Goal: Task Accomplishment & Management: Use online tool/utility

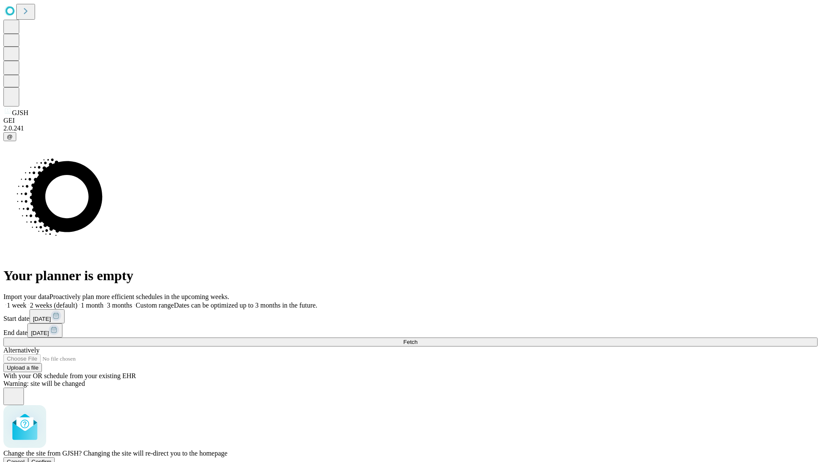
click at [52, 458] on span "Confirm" at bounding box center [42, 461] width 20 height 6
click at [27, 301] on label "1 week" at bounding box center [14, 304] width 23 height 7
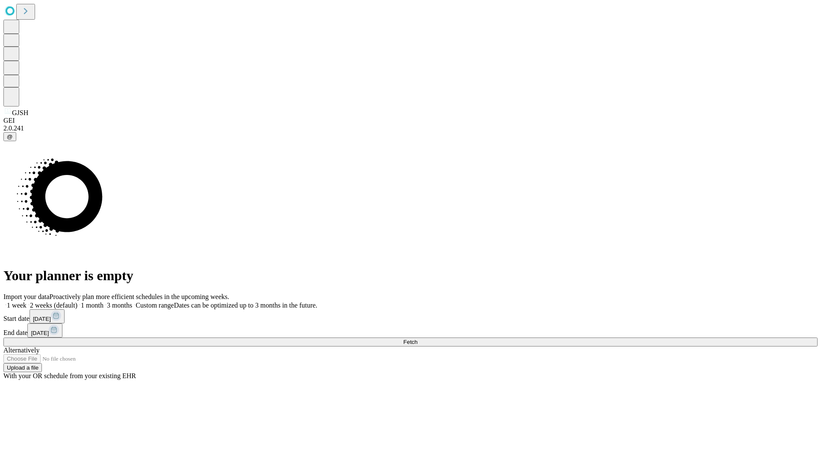
click at [417, 339] on span "Fetch" at bounding box center [410, 342] width 14 height 6
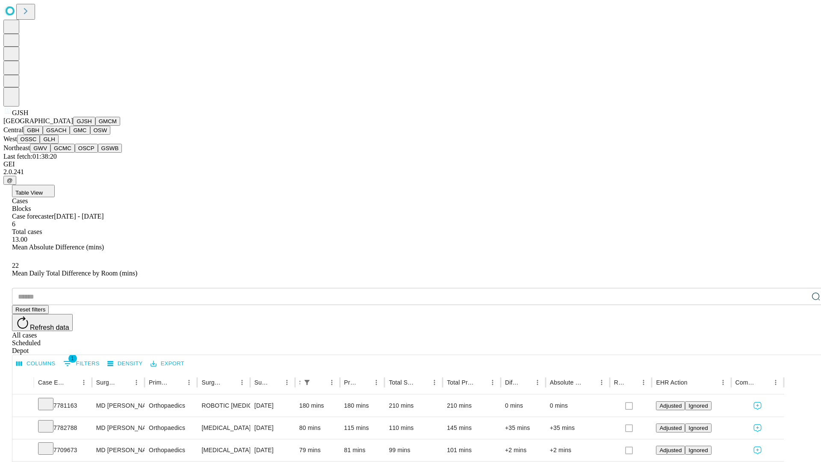
click at [95, 126] on button "GMCM" at bounding box center [107, 121] width 25 height 9
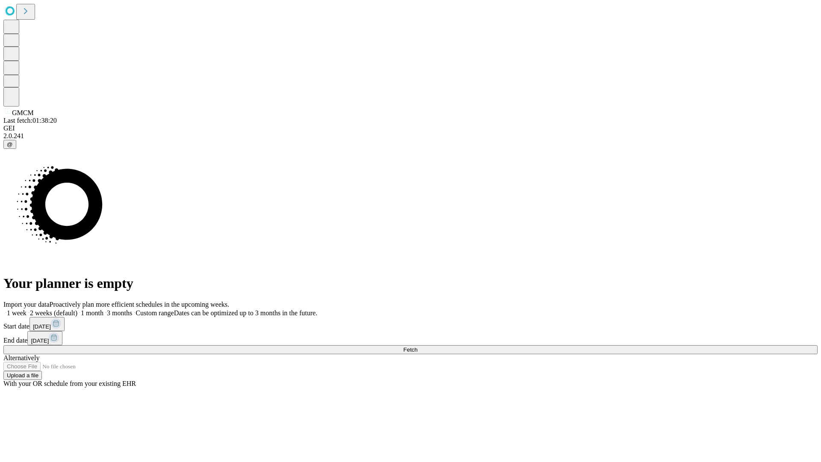
click at [27, 309] on label "1 week" at bounding box center [14, 312] width 23 height 7
click at [417, 346] on span "Fetch" at bounding box center [410, 349] width 14 height 6
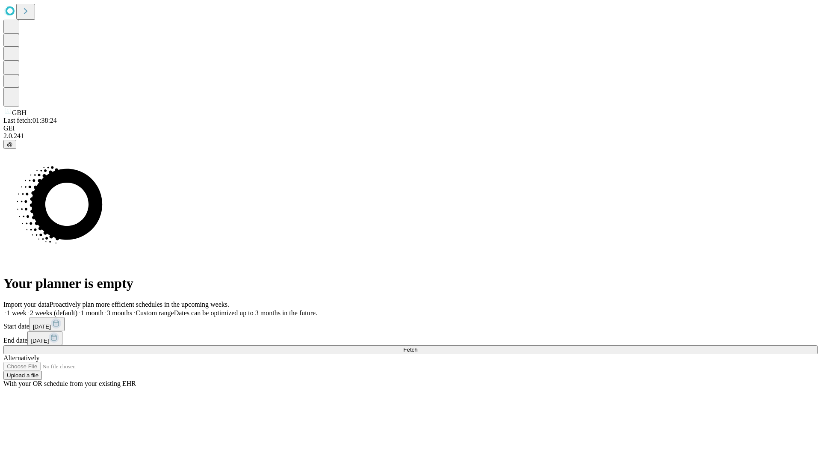
click at [27, 309] on label "1 week" at bounding box center [14, 312] width 23 height 7
click at [417, 346] on span "Fetch" at bounding box center [410, 349] width 14 height 6
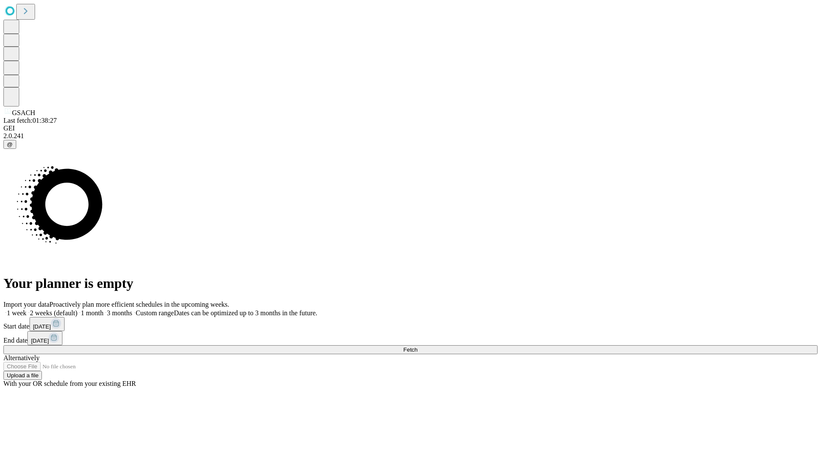
click at [27, 309] on label "1 week" at bounding box center [14, 312] width 23 height 7
click at [417, 346] on span "Fetch" at bounding box center [410, 349] width 14 height 6
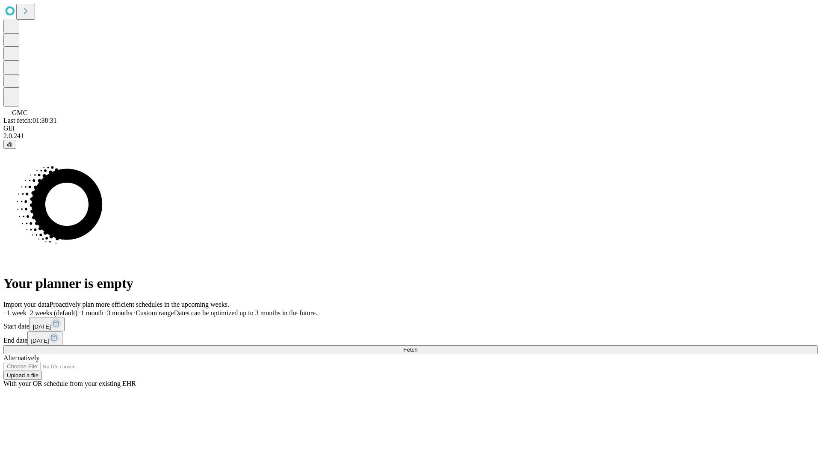
click at [27, 309] on label "1 week" at bounding box center [14, 312] width 23 height 7
click at [417, 346] on span "Fetch" at bounding box center [410, 349] width 14 height 6
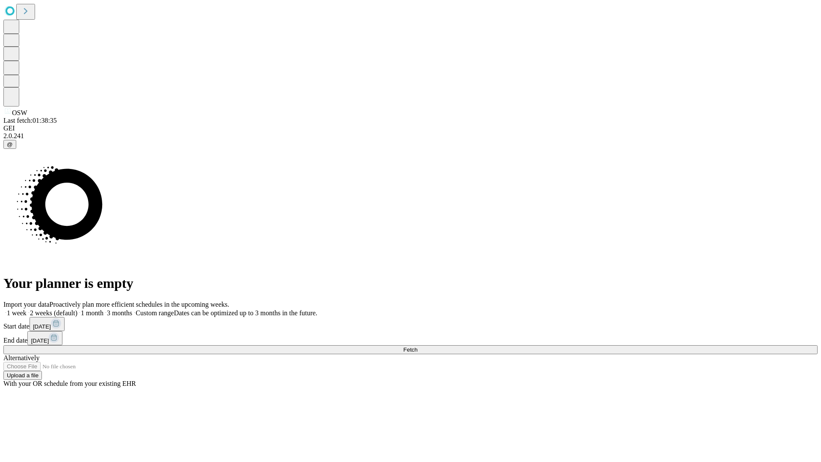
click at [27, 309] on label "1 week" at bounding box center [14, 312] width 23 height 7
click at [417, 346] on span "Fetch" at bounding box center [410, 349] width 14 height 6
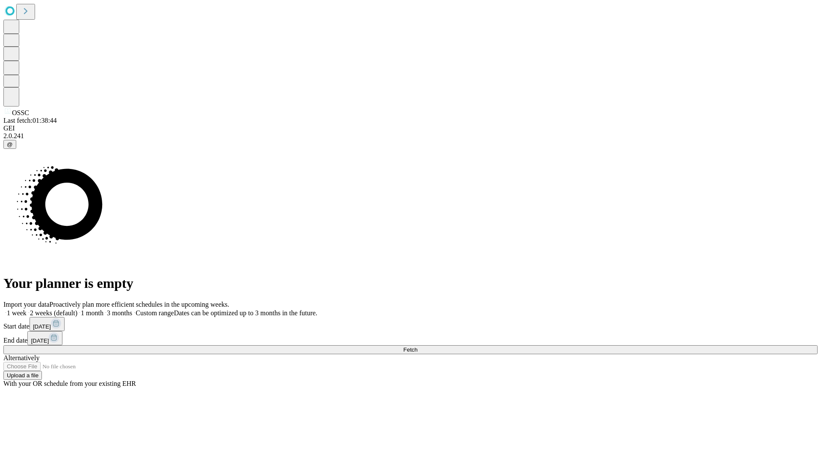
click at [417, 346] on span "Fetch" at bounding box center [410, 349] width 14 height 6
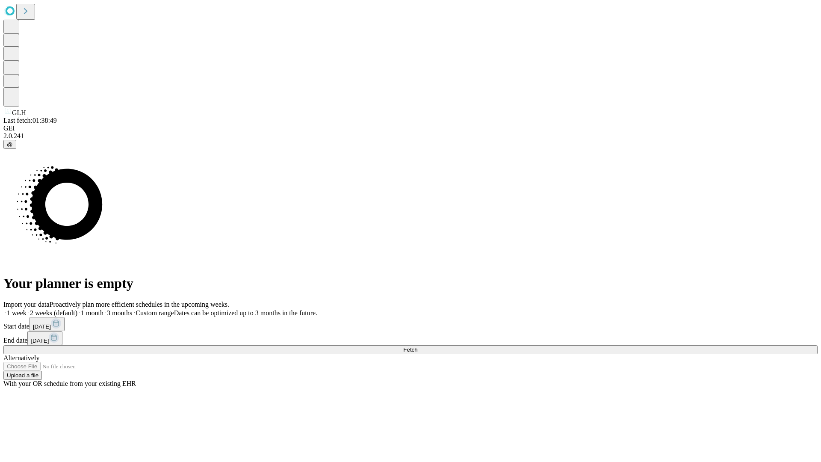
click at [27, 309] on label "1 week" at bounding box center [14, 312] width 23 height 7
click at [417, 346] on span "Fetch" at bounding box center [410, 349] width 14 height 6
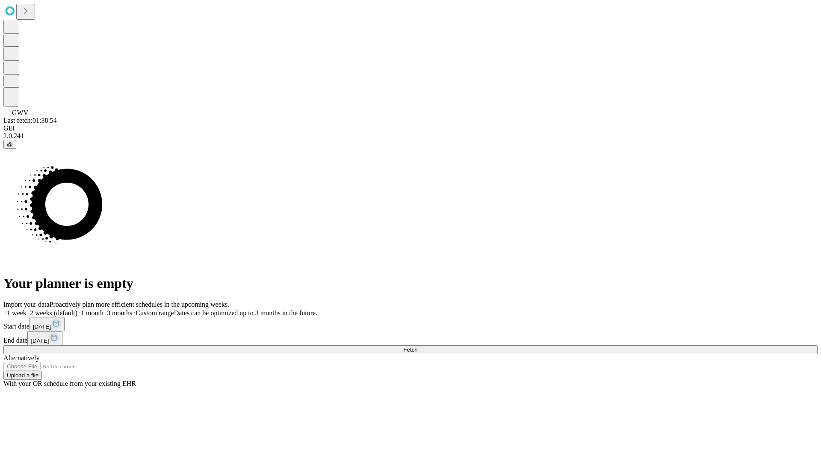
click at [27, 309] on label "1 week" at bounding box center [14, 312] width 23 height 7
click at [417, 346] on span "Fetch" at bounding box center [410, 349] width 14 height 6
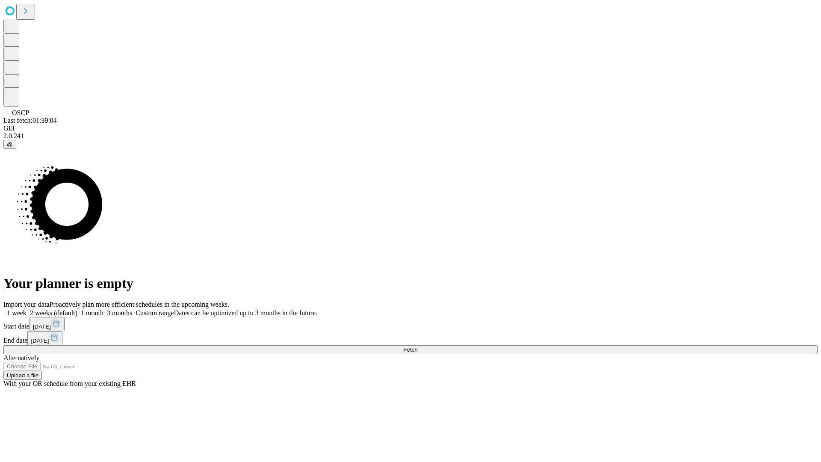
click at [27, 309] on label "1 week" at bounding box center [14, 312] width 23 height 7
click at [417, 346] on span "Fetch" at bounding box center [410, 349] width 14 height 6
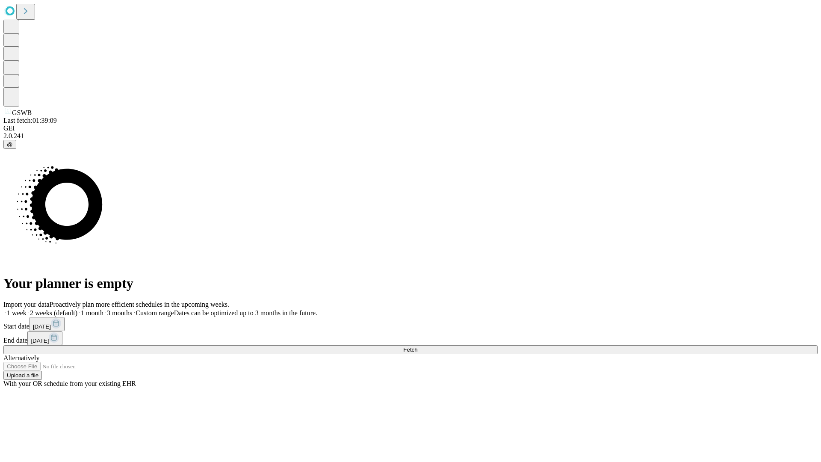
click at [27, 309] on label "1 week" at bounding box center [14, 312] width 23 height 7
click at [417, 346] on span "Fetch" at bounding box center [410, 349] width 14 height 6
